Goal: Task Accomplishment & Management: Use online tool/utility

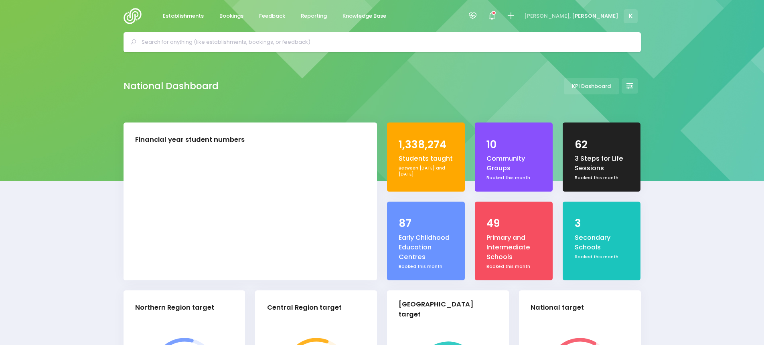
select select "5"
click at [231, 19] on span "Bookings" at bounding box center [231, 16] width 24 height 8
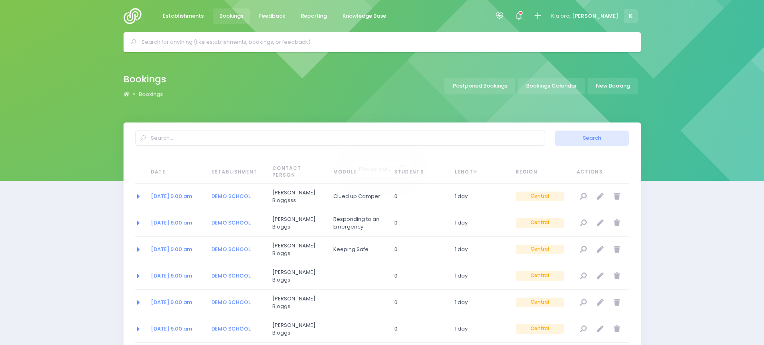
select select "20"
click at [313, 14] on span "Reporting" at bounding box center [314, 16] width 26 height 8
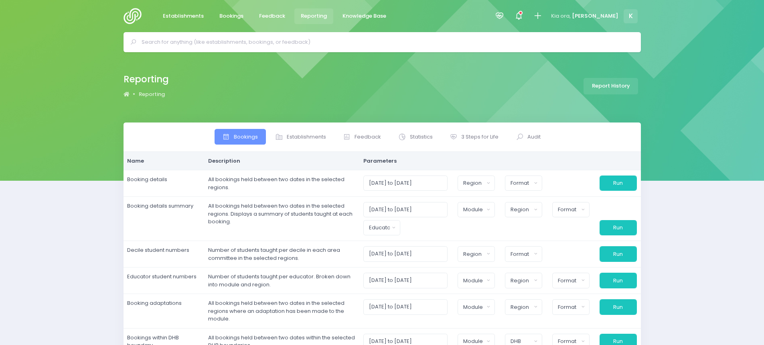
select select
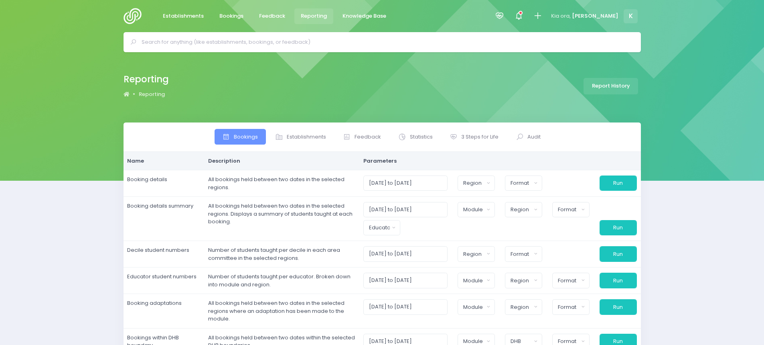
select select
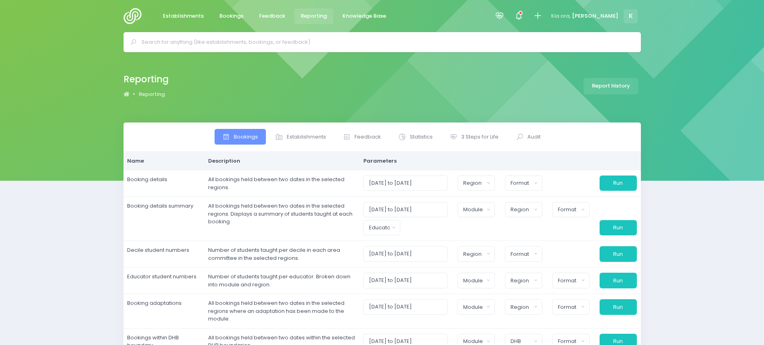
select select
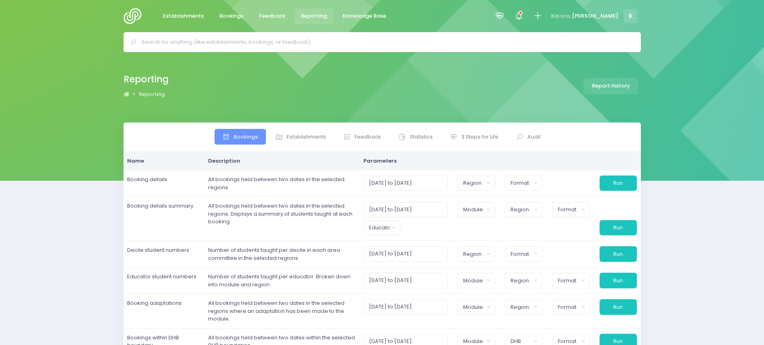
select select
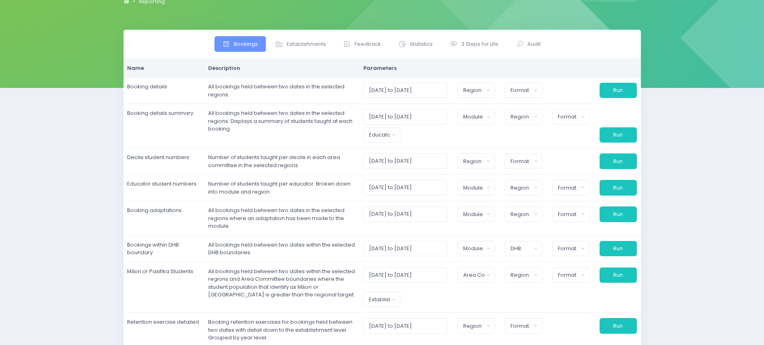
scroll to position [93, 0]
click at [322, 39] on link "Establishments" at bounding box center [300, 44] width 67 height 16
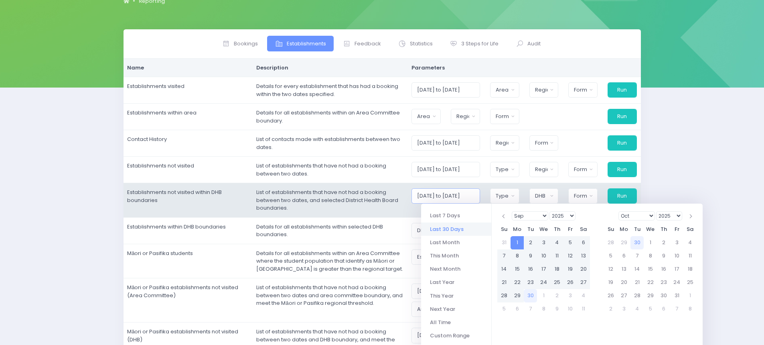
click at [457, 197] on input "[DATE] to [DATE]" at bounding box center [446, 195] width 68 height 15
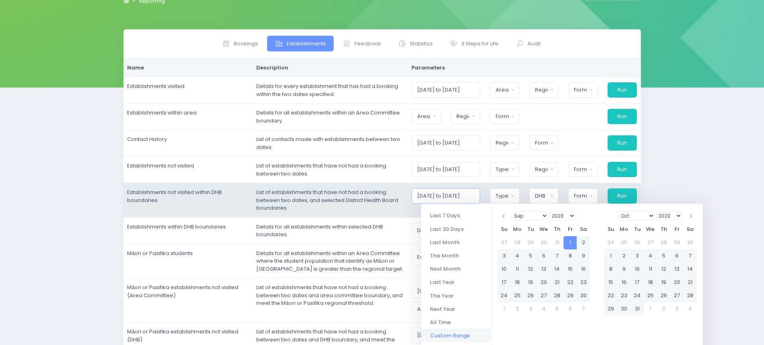
scroll to position [0, 13]
drag, startPoint x: 477, startPoint y: 197, endPoint x: 495, endPoint y: 194, distance: 18.3
click at [495, 194] on div "[DATE] to [DATE] Casual-Education and Care Education and Care Service Homebased…" at bounding box center [524, 195] width 235 height 15
click at [480, 195] on input "[DATE] to [DATE]" at bounding box center [446, 195] width 68 height 15
drag, startPoint x: 464, startPoint y: 194, endPoint x: 459, endPoint y: 197, distance: 5.7
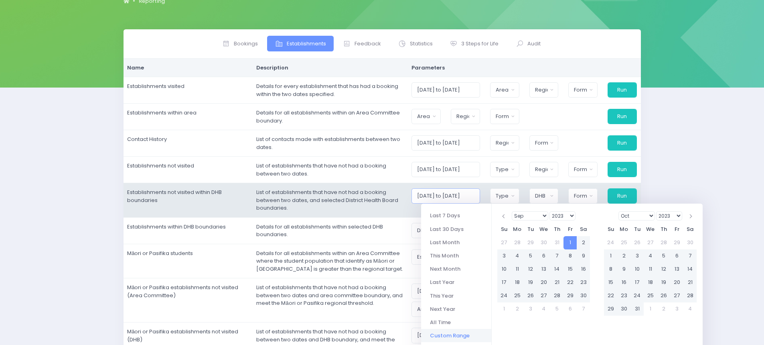
click at [459, 197] on input "[DATE] to [DATE]" at bounding box center [446, 195] width 68 height 15
type input "[DATE] to [DATE]"
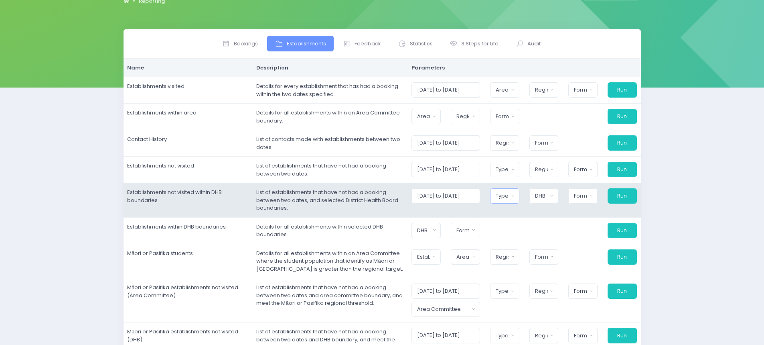
click at [502, 195] on button "Type" at bounding box center [504, 195] width 29 height 15
click at [536, 60] on button "Select All" at bounding box center [521, 62] width 51 height 13
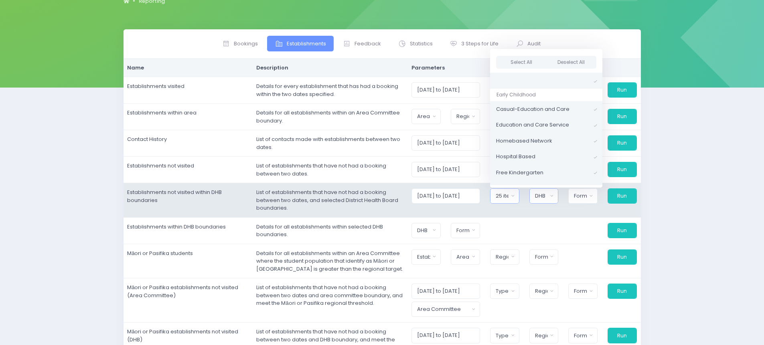
click at [545, 196] on div "DHB" at bounding box center [541, 196] width 13 height 8
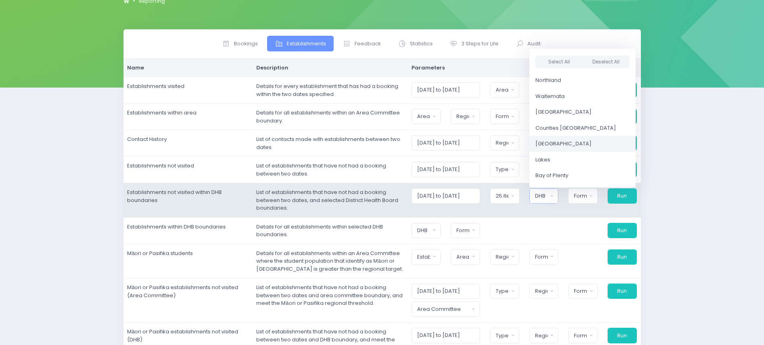
click at [585, 146] on link "[GEOGRAPHIC_DATA]" at bounding box center [583, 144] width 106 height 16
select select "[GEOGRAPHIC_DATA]"
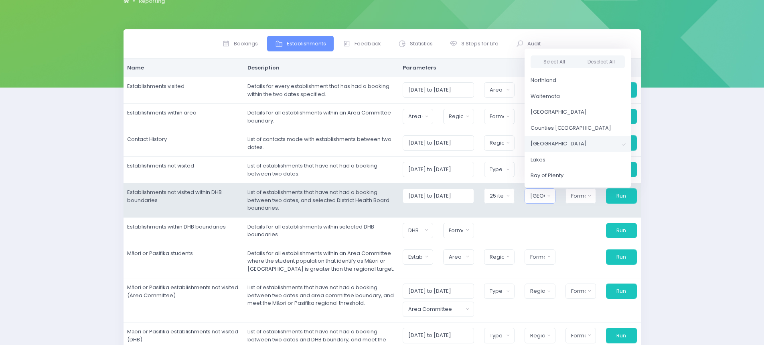
scroll to position [27, 0]
click at [585, 146] on link "[GEOGRAPHIC_DATA]" at bounding box center [578, 144] width 106 height 16
select select
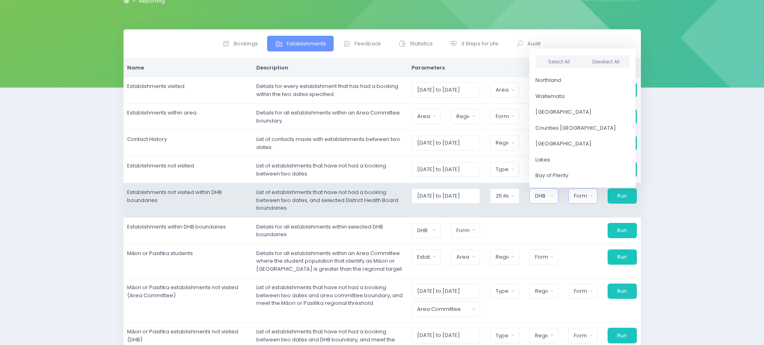
click at [585, 197] on div "Format" at bounding box center [580, 196] width 13 height 8
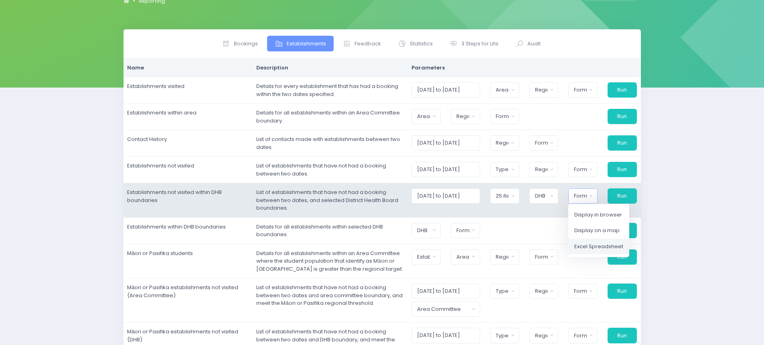
click at [590, 244] on span "Excel Spreadsheet" at bounding box center [599, 246] width 49 height 8
select select "excel"
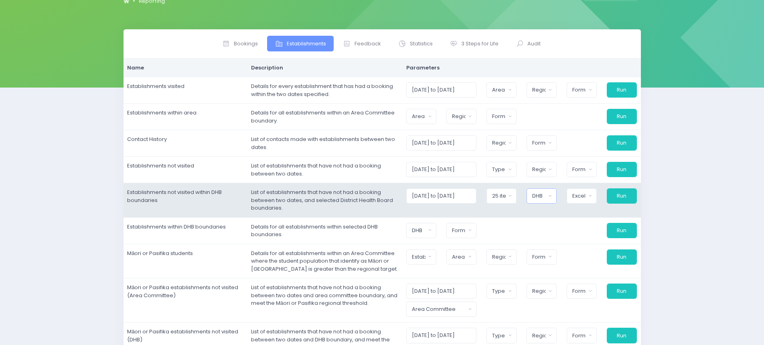
click at [553, 195] on button "DHB" at bounding box center [542, 195] width 30 height 15
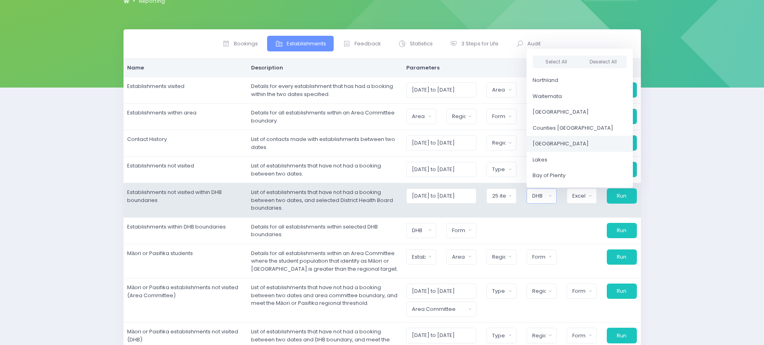
click at [584, 145] on link "[GEOGRAPHIC_DATA]" at bounding box center [580, 144] width 106 height 16
select select "[GEOGRAPHIC_DATA]"
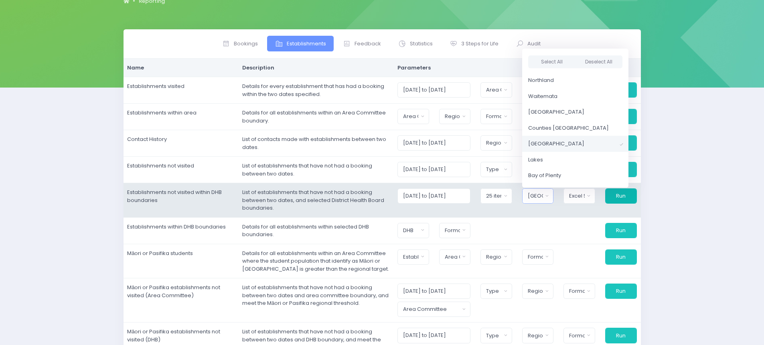
click at [624, 196] on button "Run" at bounding box center [622, 195] width 32 height 15
